Goal: Navigation & Orientation: Go to known website

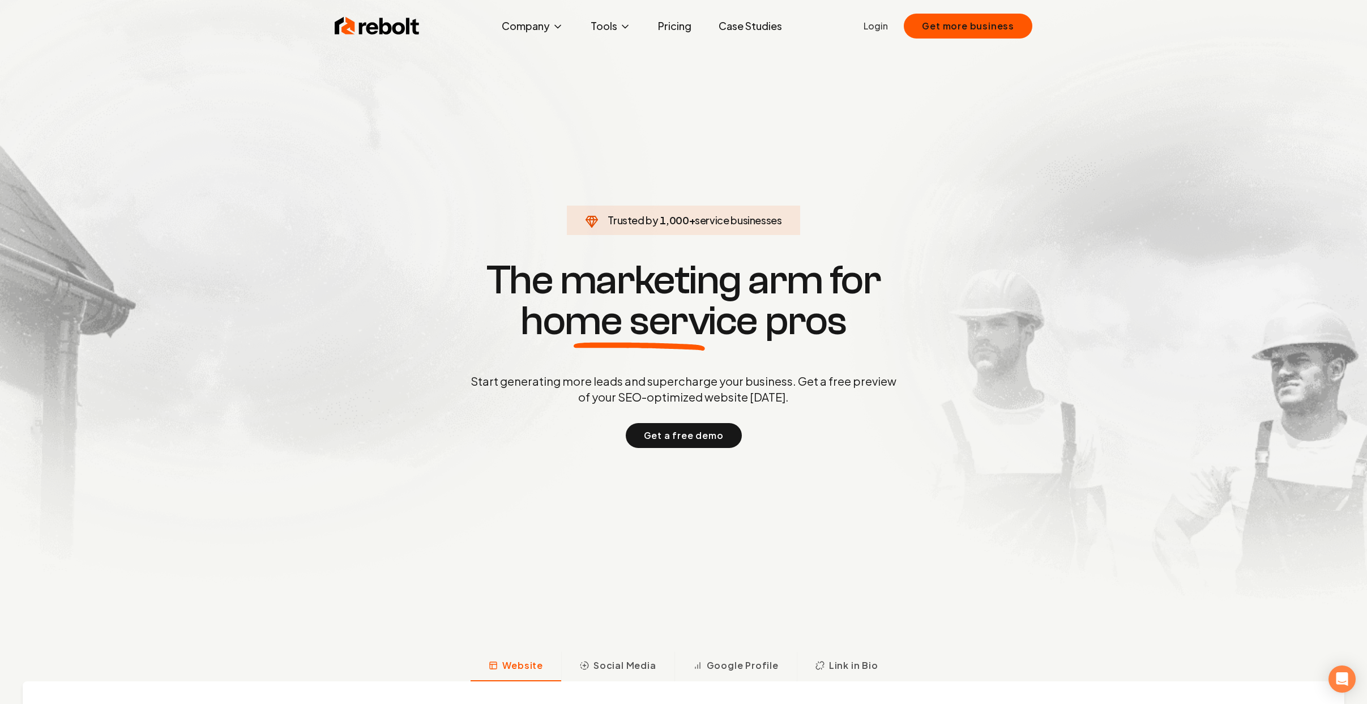
drag, startPoint x: 360, startPoint y: 270, endPoint x: 373, endPoint y: 252, distance: 22.0
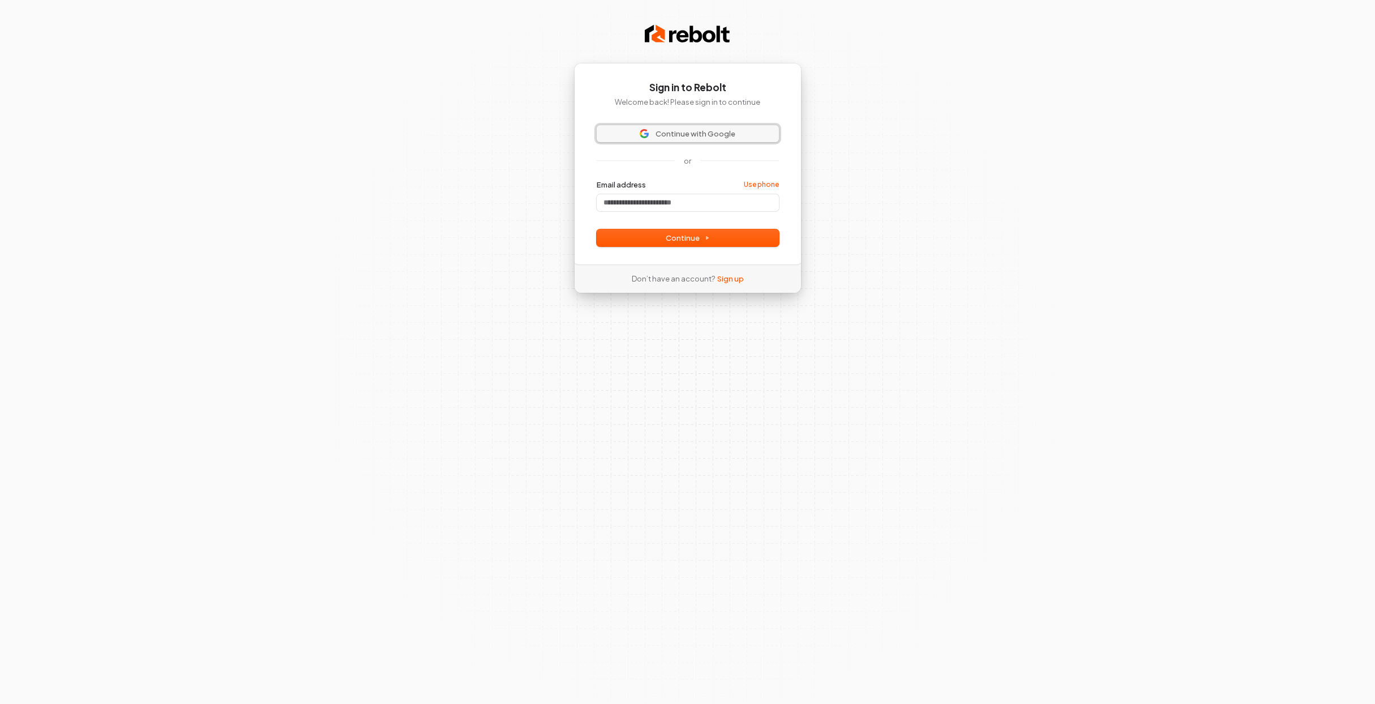
click at [657, 135] on span "Continue with Google" at bounding box center [696, 134] width 80 height 10
